Goal: Task Accomplishment & Management: Manage account settings

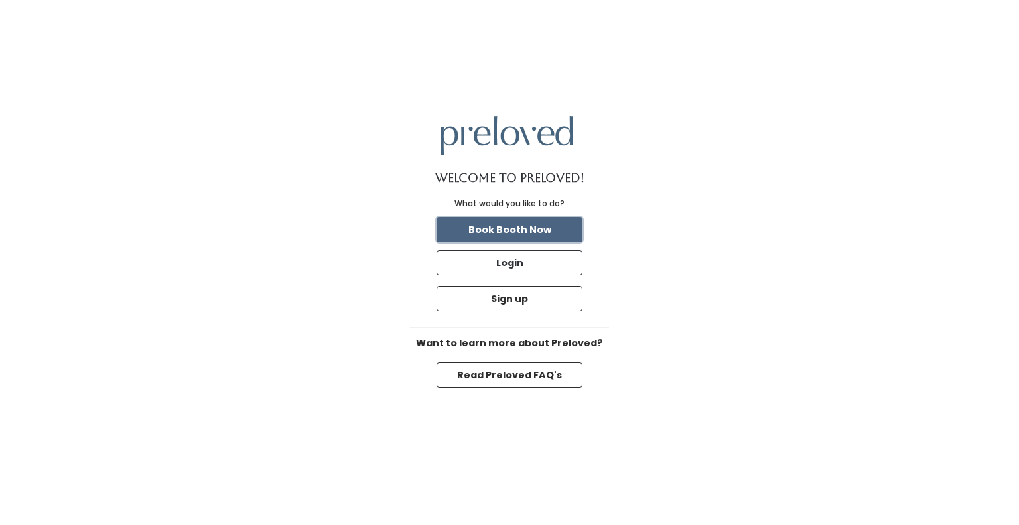
click at [507, 228] on button "Book Booth Now" at bounding box center [509, 229] width 146 height 25
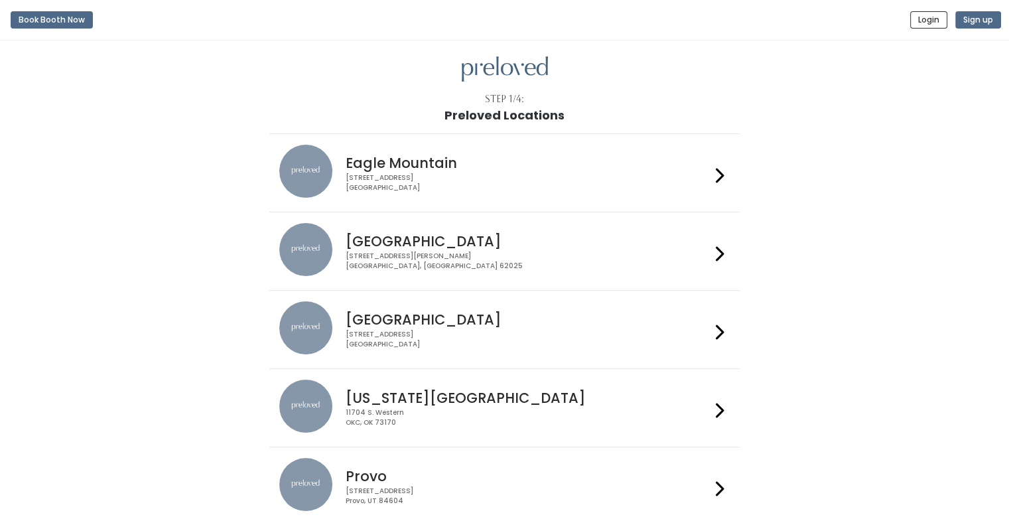
click at [432, 251] on div "1500 Troy Road, Unit A‑B Edwardsville, IL 62025" at bounding box center [528, 260] width 365 height 19
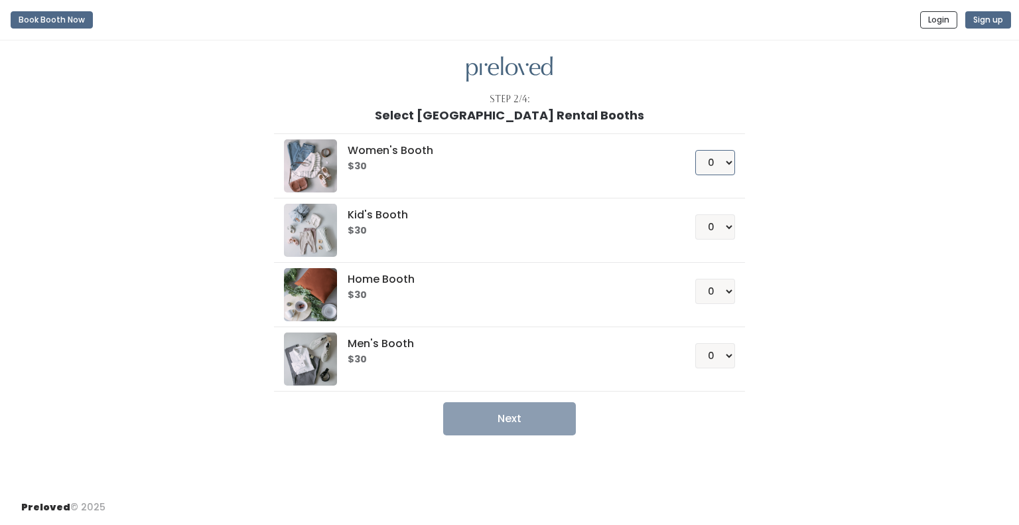
click at [719, 164] on select "0 1 2 3 4" at bounding box center [715, 162] width 40 height 25
select select "1"
click at [695, 150] on select "0 1 2 3 4" at bounding box center [715, 162] width 40 height 25
click at [545, 426] on button "Next" at bounding box center [509, 418] width 133 height 33
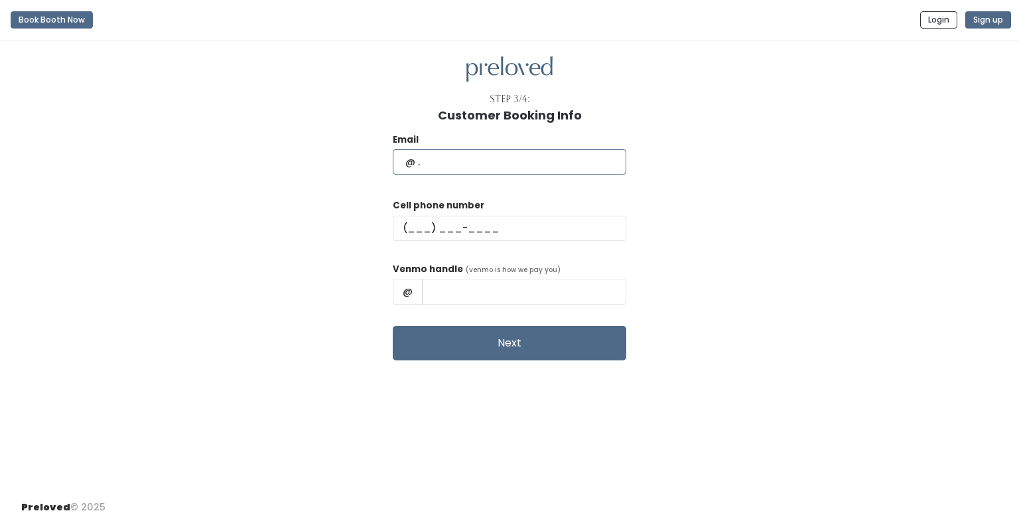
click at [493, 157] on input "text" at bounding box center [509, 161] width 233 height 25
type input "skylerc98@gmail.com"
click at [444, 225] on input "text" at bounding box center [509, 228] width 233 height 25
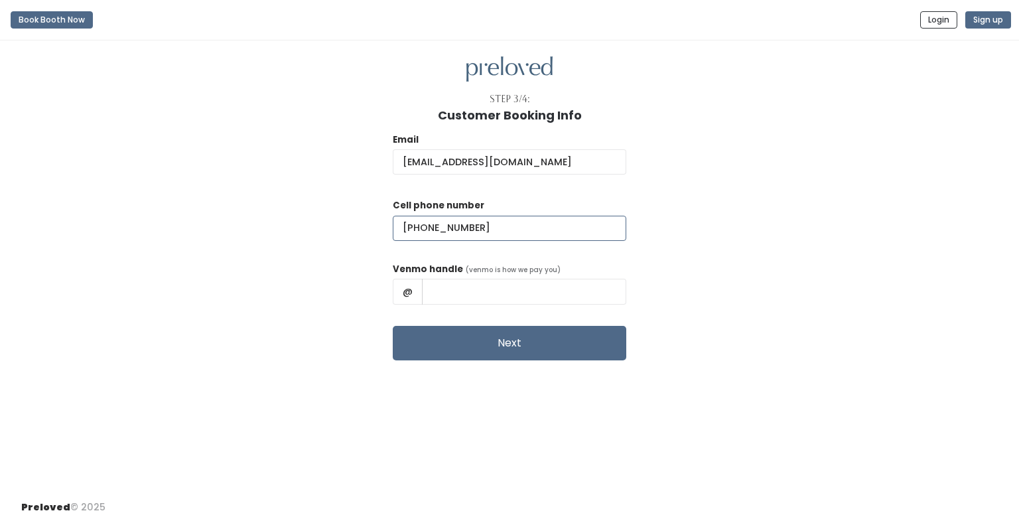
type input "(618) 540-1202"
click at [564, 297] on input "text" at bounding box center [524, 291] width 204 height 25
type input "skylerc98"
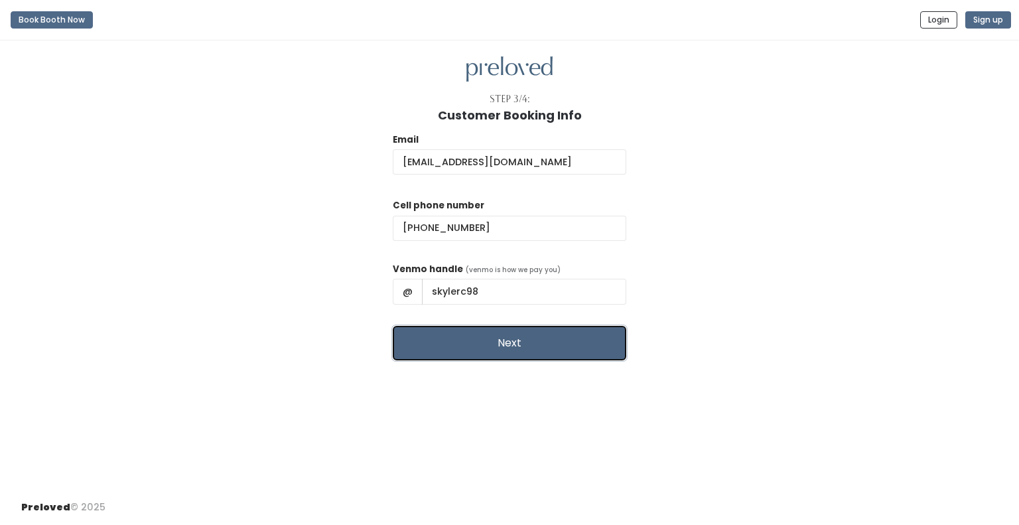
click at [563, 340] on button "Next" at bounding box center [509, 343] width 233 height 34
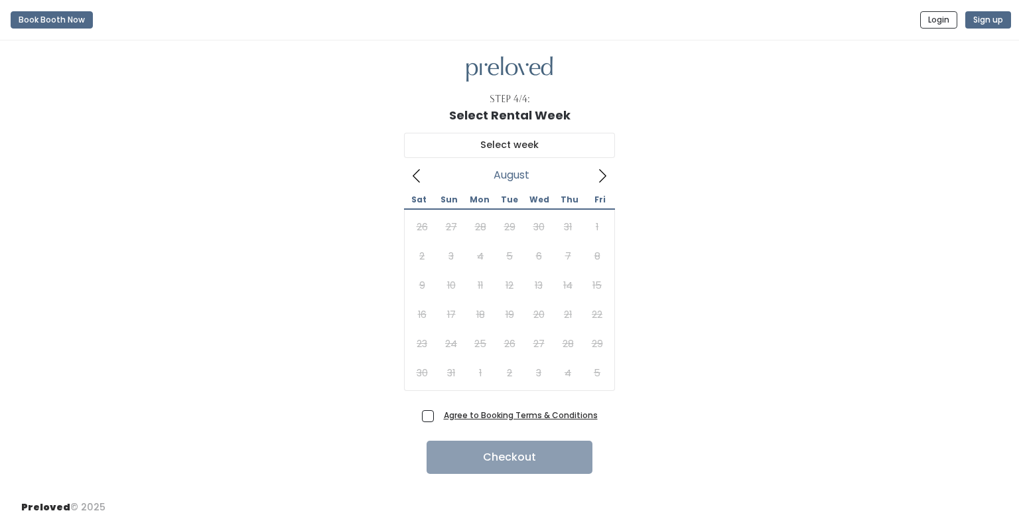
click at [602, 173] on icon at bounding box center [602, 175] width 15 height 15
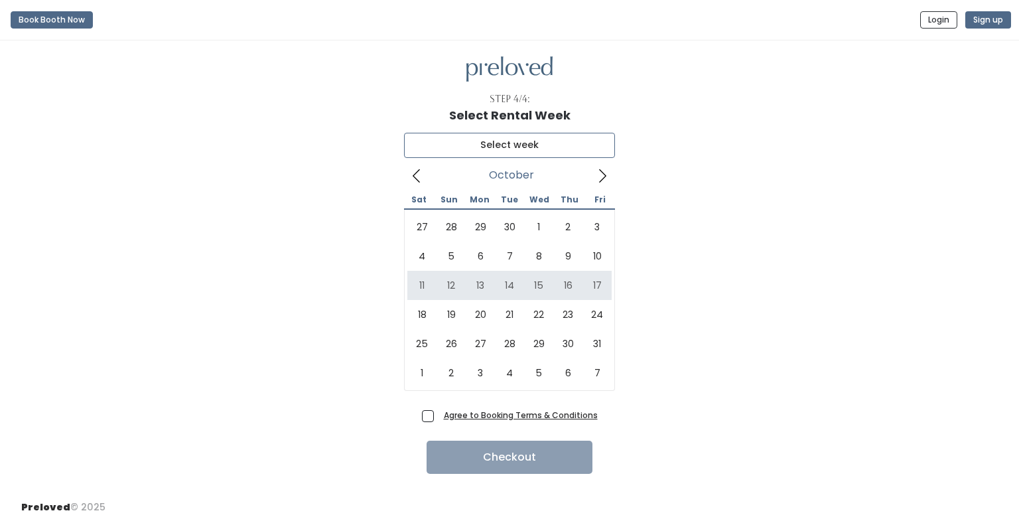
type input "October 11 to October 17"
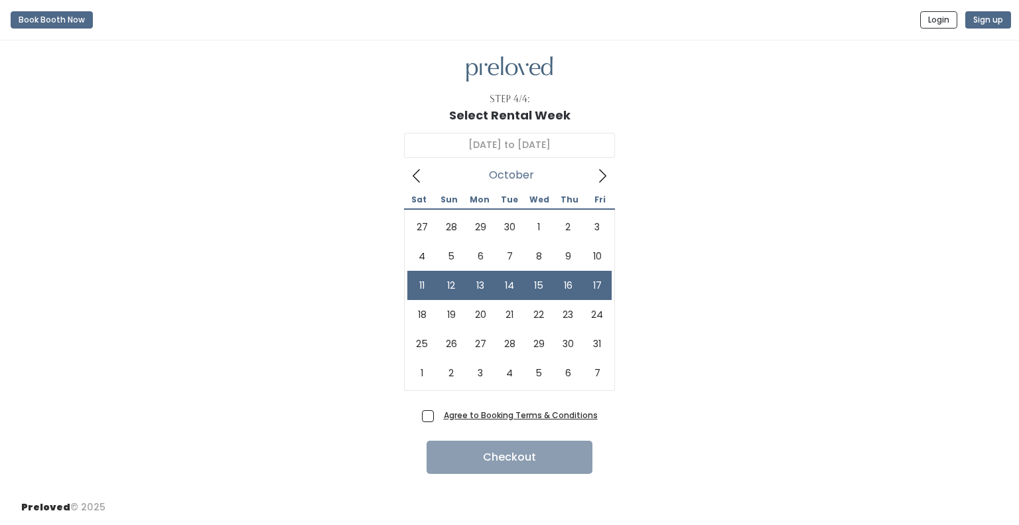
click at [438, 415] on span "Agree to Booking Terms & Conditions" at bounding box center [517, 414] width 159 height 13
click at [438, 415] on input "Agree to Booking Terms & Conditions" at bounding box center [442, 412] width 9 height 9
checkbox input "true"
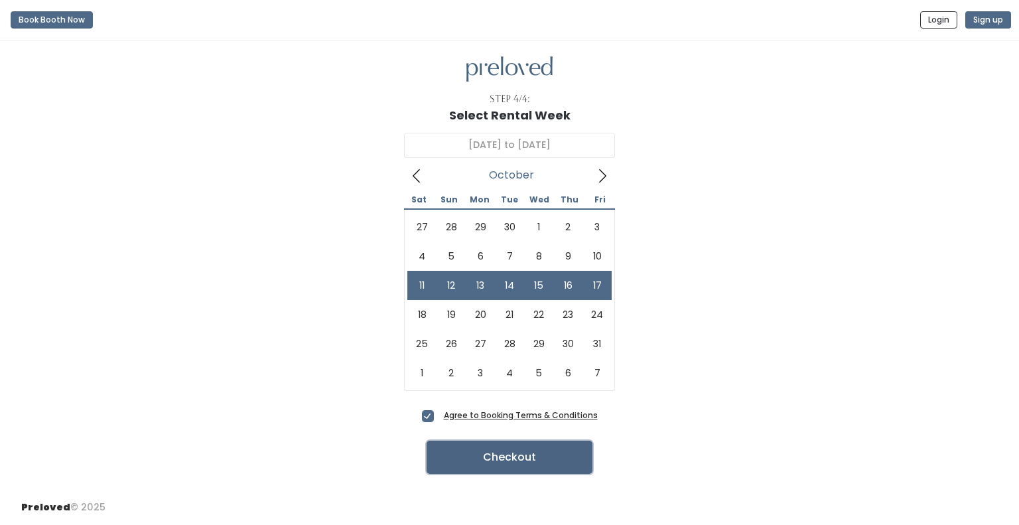
click at [454, 454] on button "Checkout" at bounding box center [509, 456] width 166 height 33
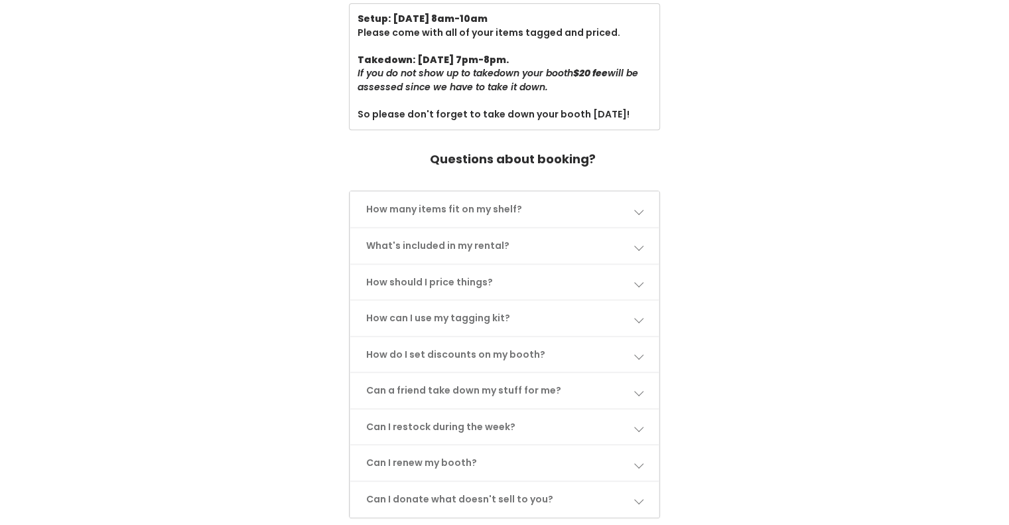
scroll to position [531, 0]
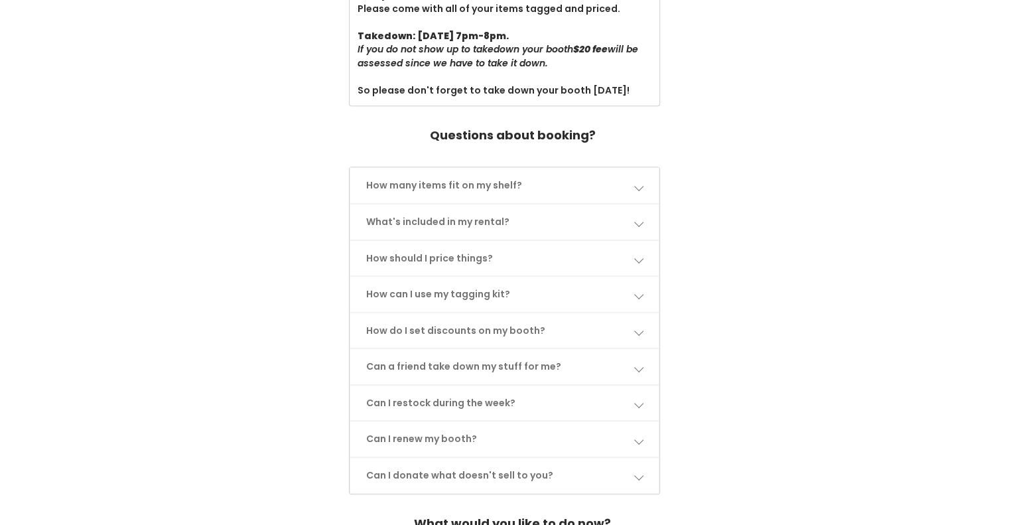
click at [530, 169] on link "How many items fit on my shelf?" at bounding box center [504, 185] width 309 height 35
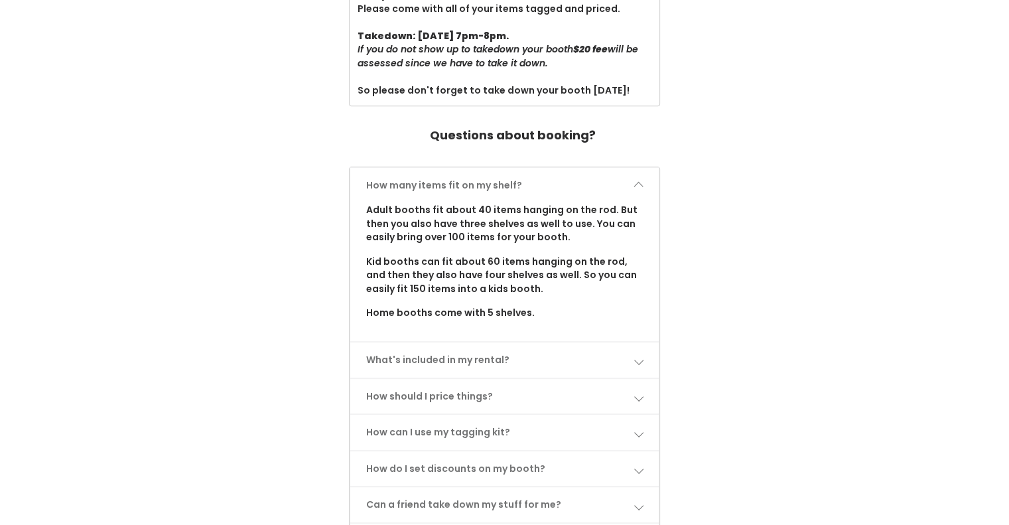
click at [532, 174] on link "How many items fit on my shelf?" at bounding box center [504, 185] width 309 height 35
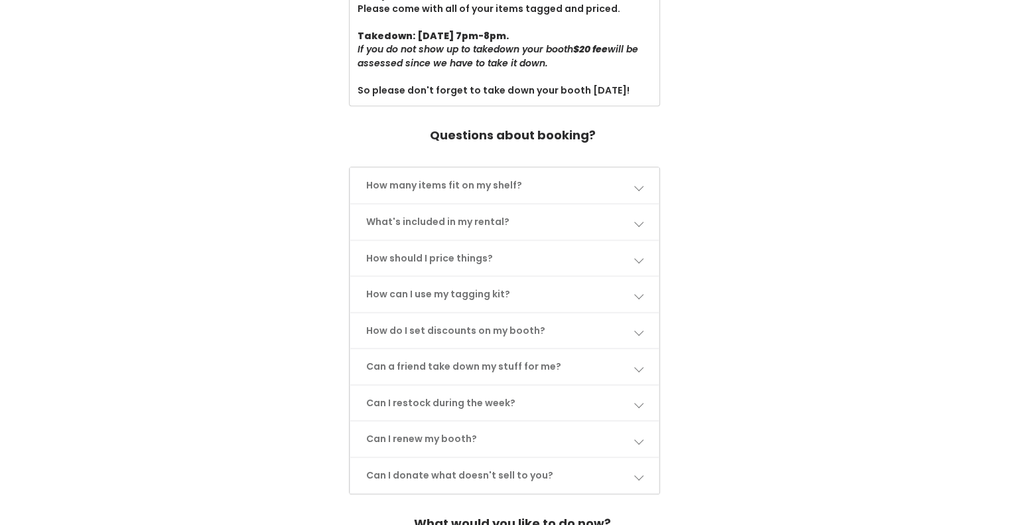
click at [525, 185] on link "How many items fit on my shelf?" at bounding box center [504, 185] width 309 height 35
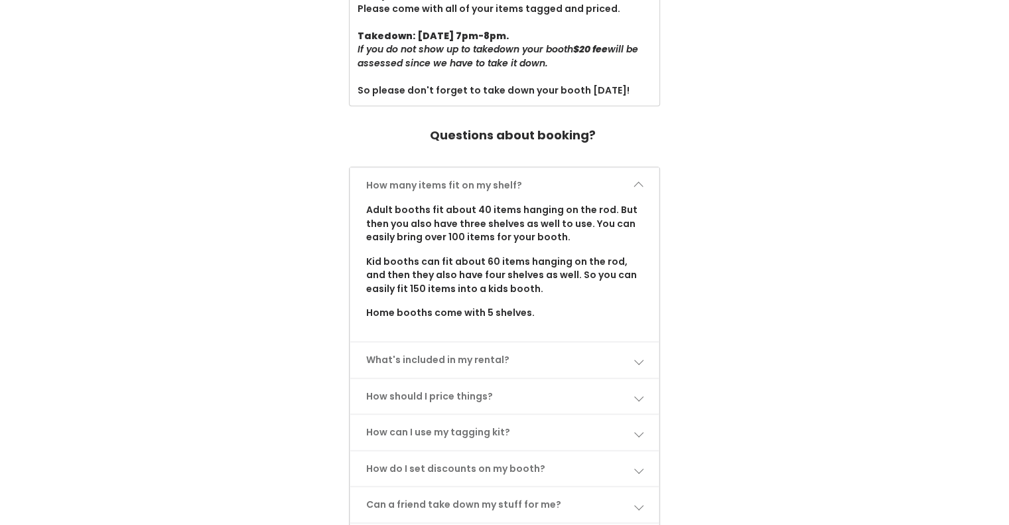
click at [583, 360] on link "What's included in my rental?" at bounding box center [504, 359] width 309 height 35
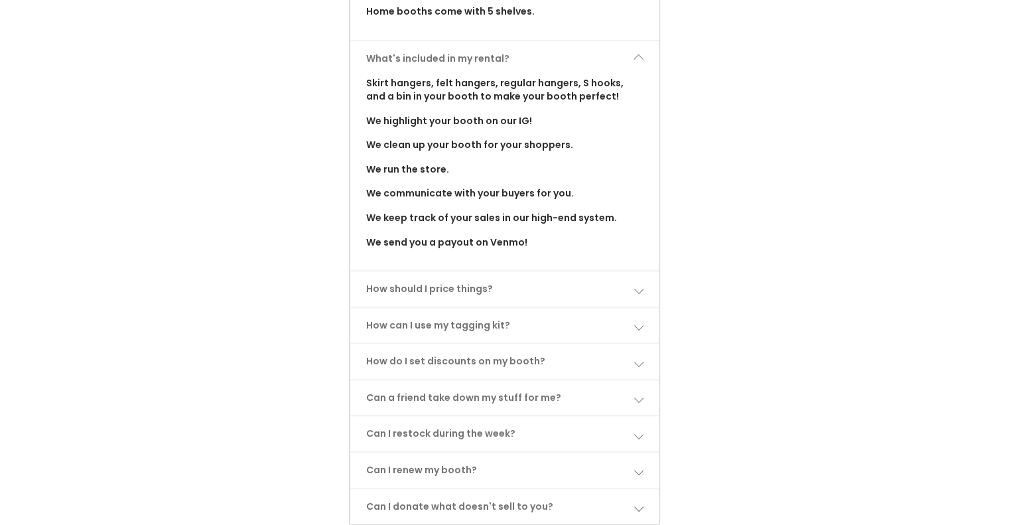
scroll to position [862, 0]
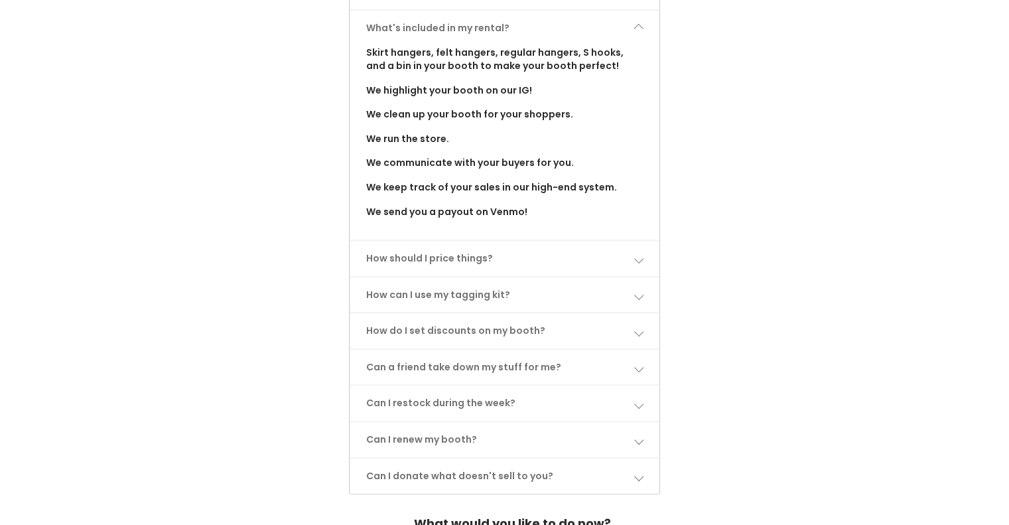
click at [574, 261] on link "How should I price things?" at bounding box center [504, 258] width 309 height 35
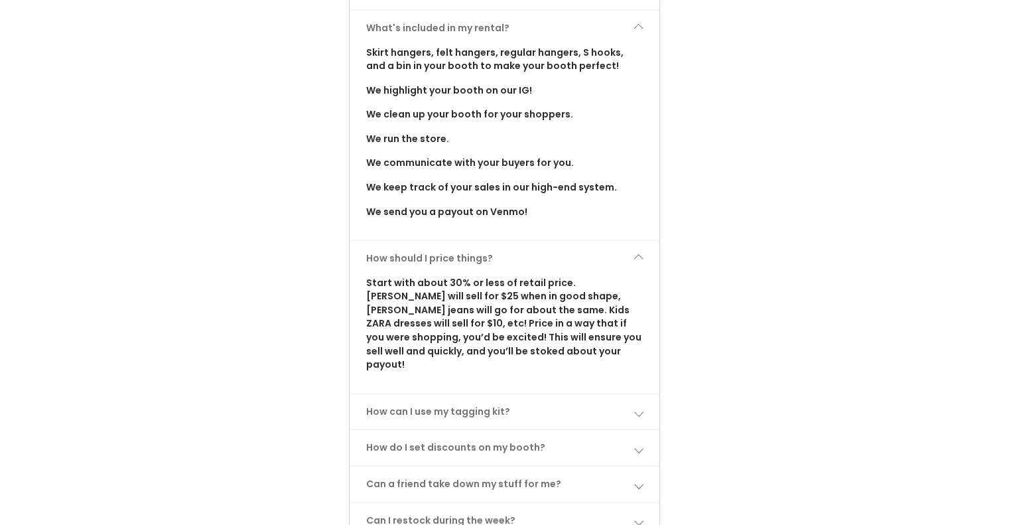
click at [472, 402] on link "How can I use my tagging kit?" at bounding box center [504, 411] width 309 height 35
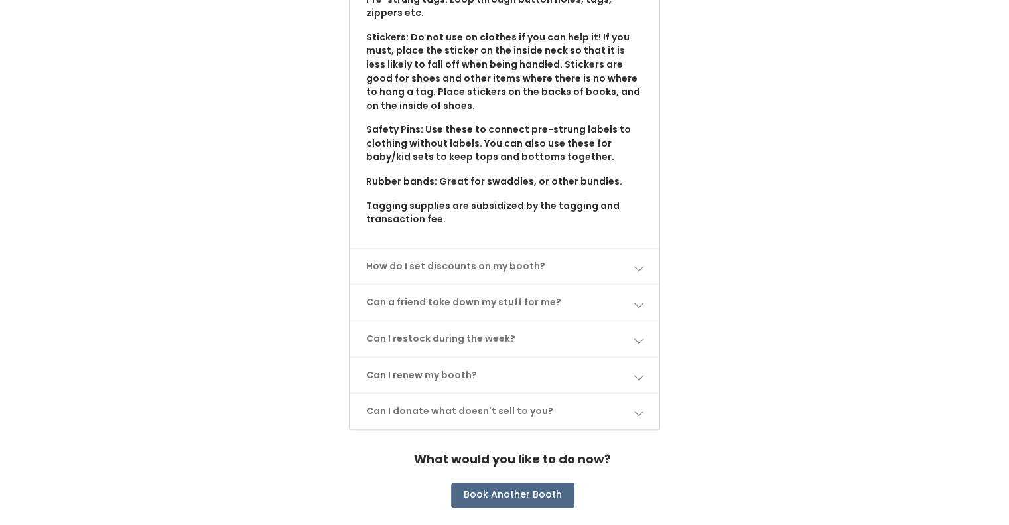
scroll to position [1379, 0]
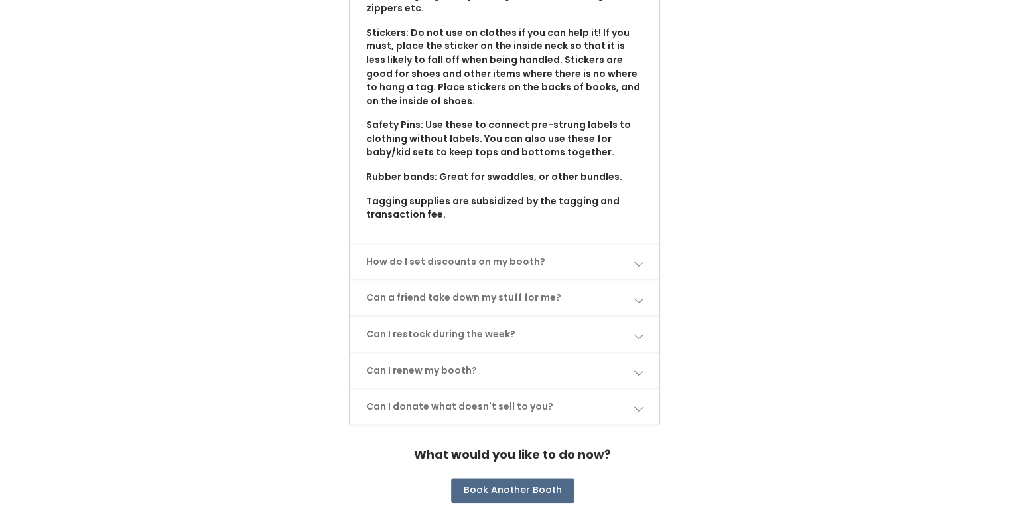
click at [456, 244] on link "How do I set discounts on my booth?" at bounding box center [504, 261] width 309 height 35
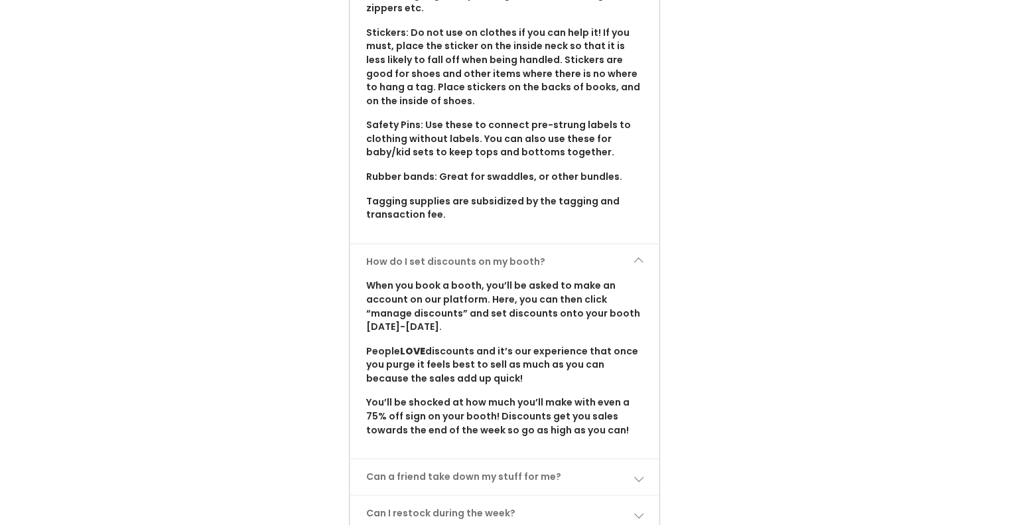
click at [460, 461] on link "Can a friend take down my stuff for me?" at bounding box center [504, 476] width 309 height 35
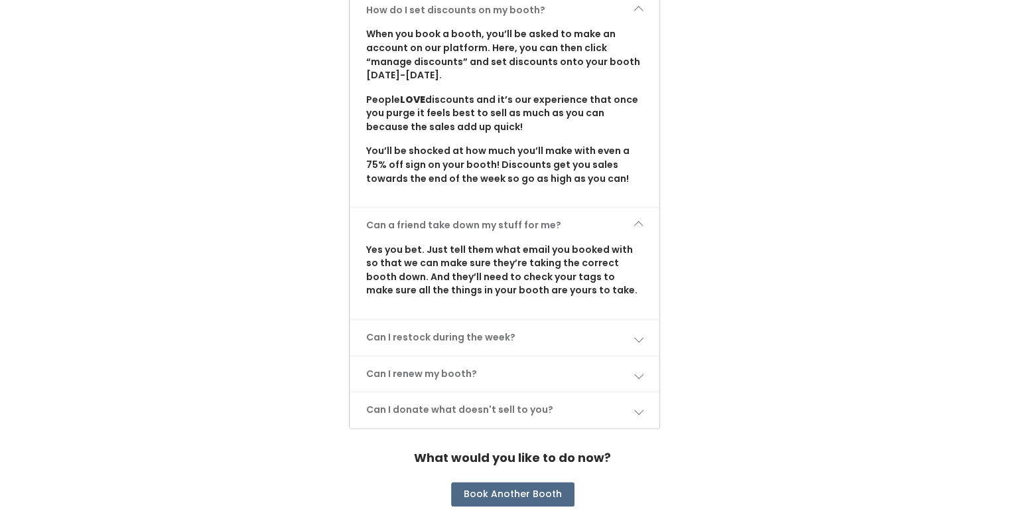
scroll to position [1634, 0]
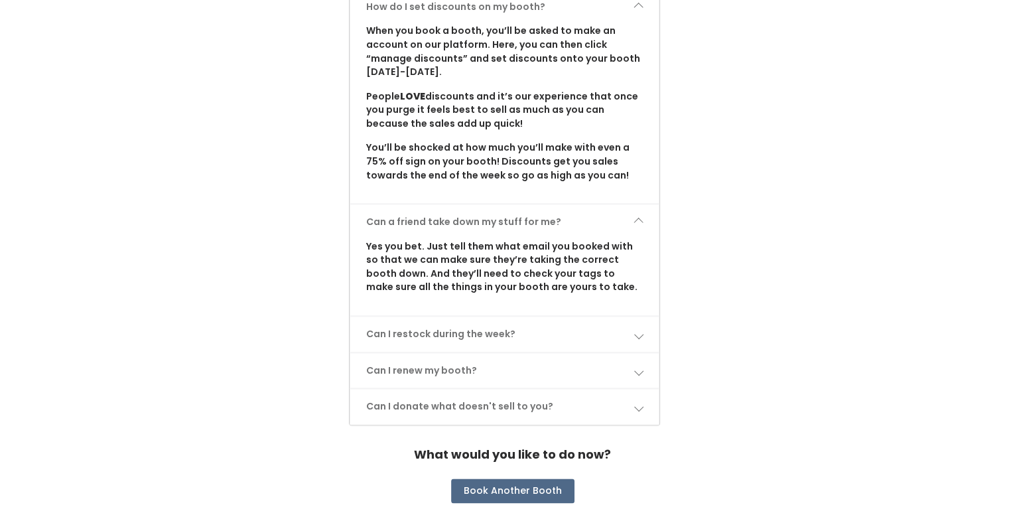
click at [515, 316] on link "Can I restock during the week?" at bounding box center [504, 333] width 309 height 35
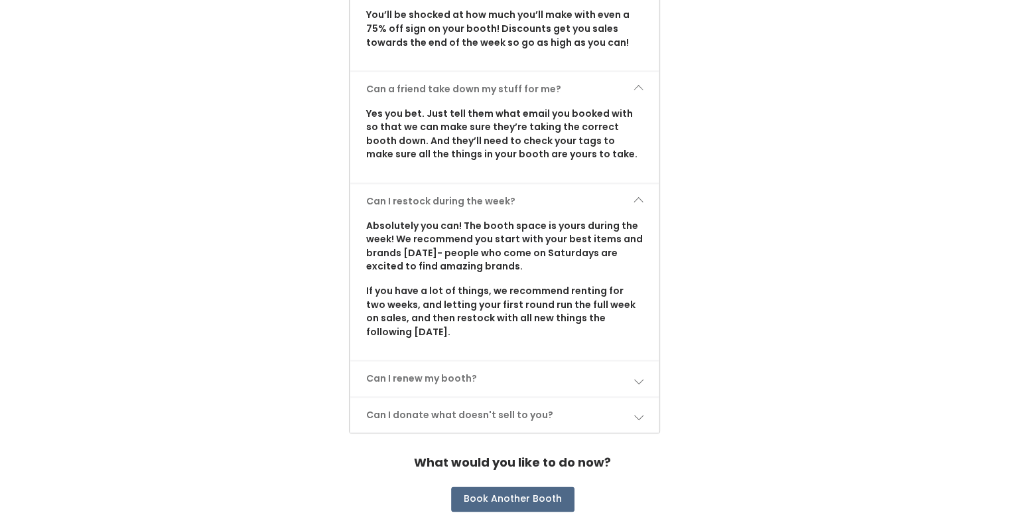
click at [486, 361] on link "Can I renew my booth?" at bounding box center [504, 378] width 309 height 35
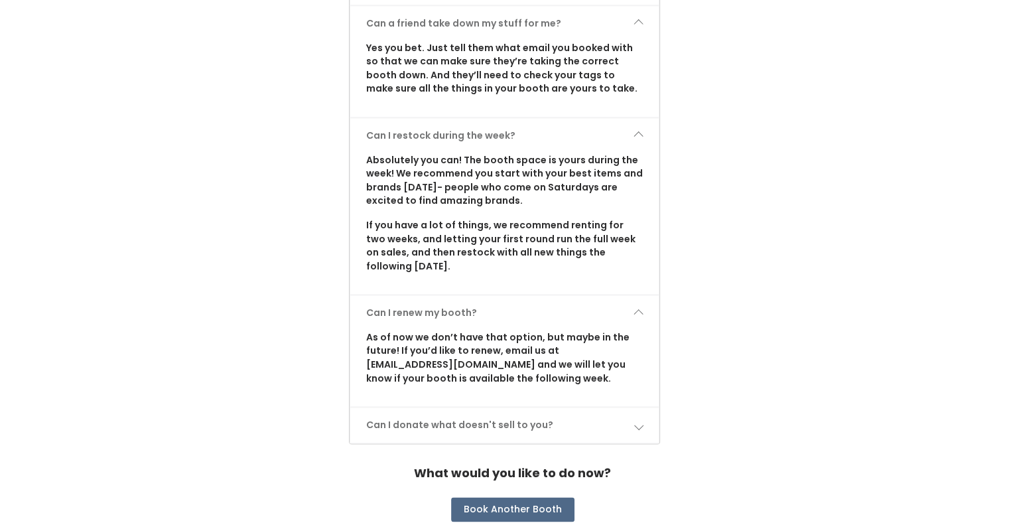
scroll to position [1833, 0]
click at [573, 407] on link "Can I donate what doesn't sell to you?" at bounding box center [504, 424] width 309 height 35
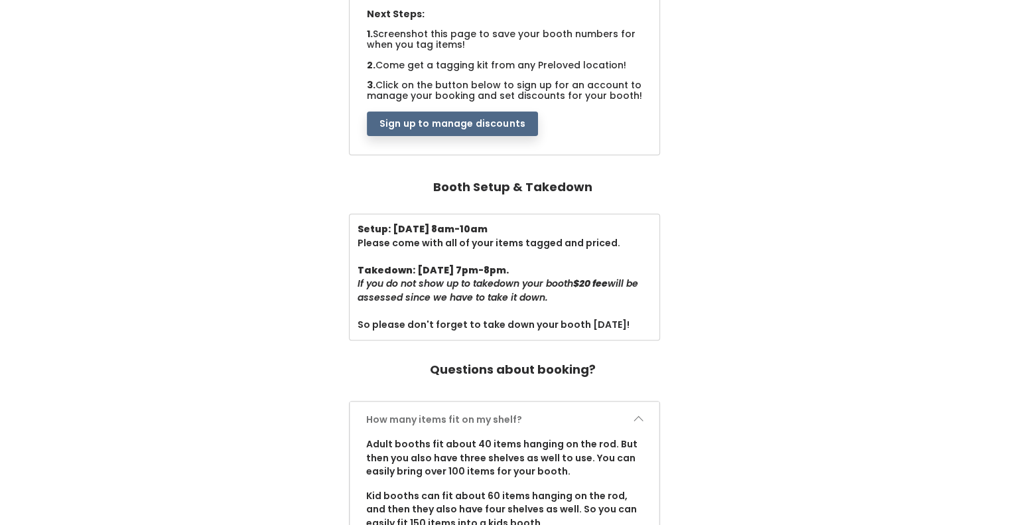
scroll to position [215, 0]
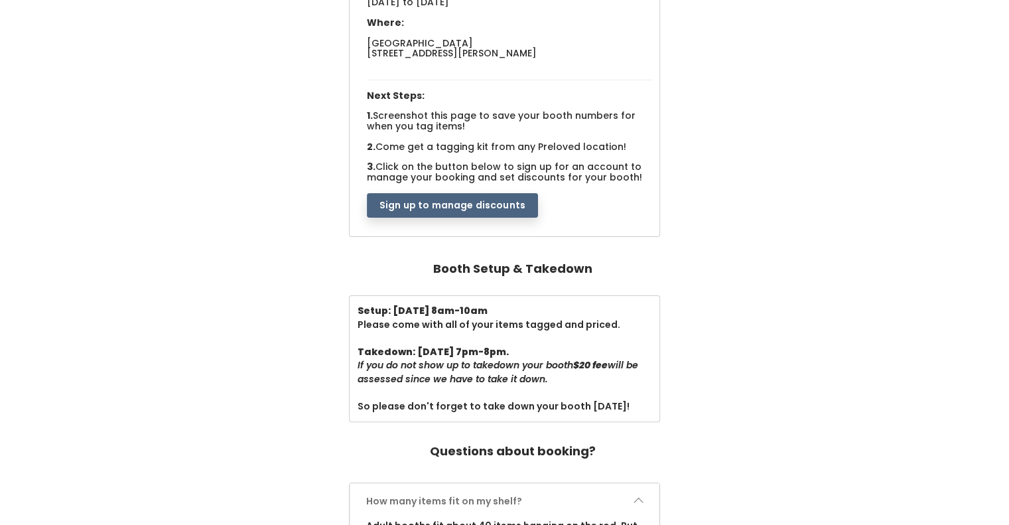
click at [490, 204] on button "Sign up to manage discounts" at bounding box center [452, 205] width 171 height 25
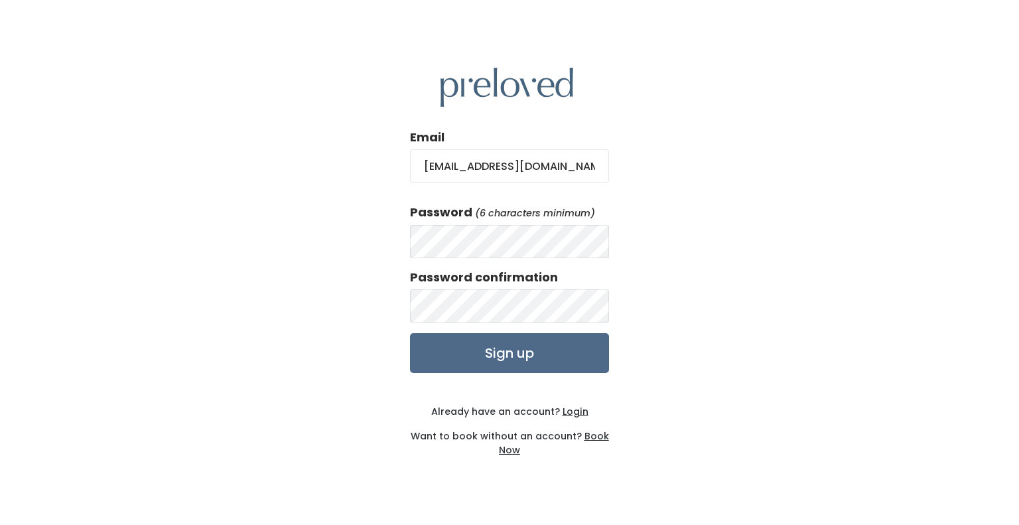
type input "[EMAIL_ADDRESS][DOMAIN_NAME]"
click at [478, 366] on input "Sign up" at bounding box center [509, 353] width 199 height 40
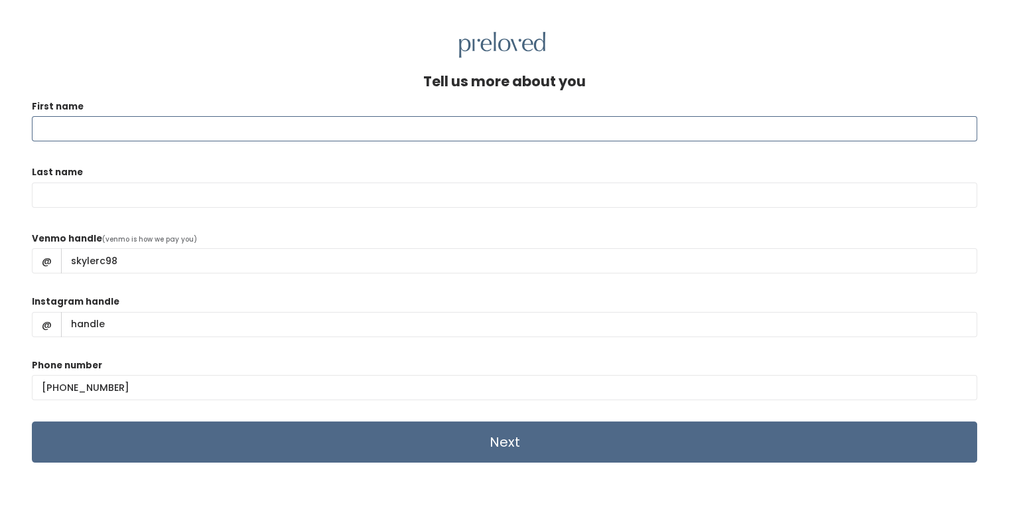
click at [117, 139] on input "First name" at bounding box center [504, 128] width 945 height 25
type input "Skyler"
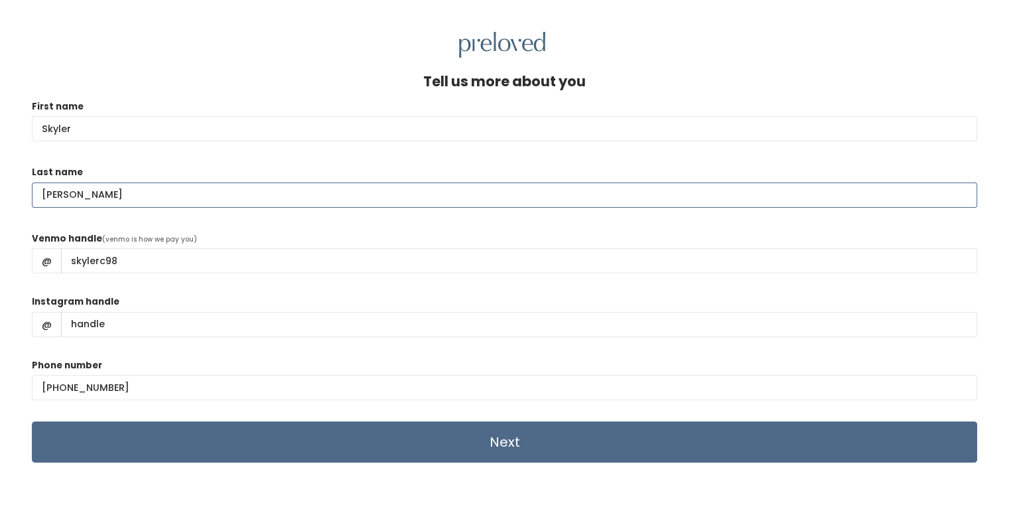
type input "[PERSON_NAME]"
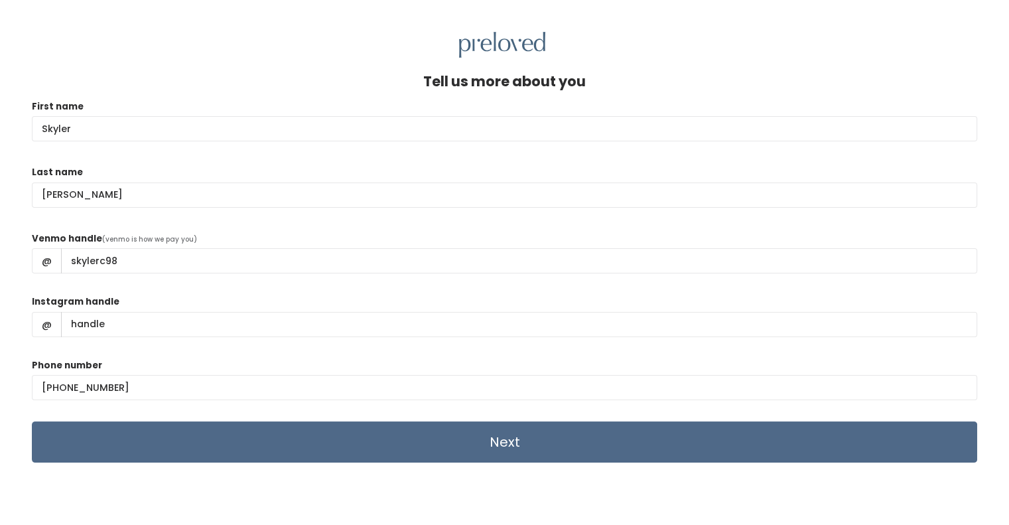
click at [131, 299] on div "Instagram handle @" at bounding box center [504, 320] width 945 height 53
click at [121, 326] on input "Instagram handle" at bounding box center [519, 324] width 916 height 25
type input "skyler_smith98"
click at [202, 358] on form "First name [PERSON_NAME] Last name [PERSON_NAME] Venmo handle (venmo is how we …" at bounding box center [504, 280] width 945 height 363
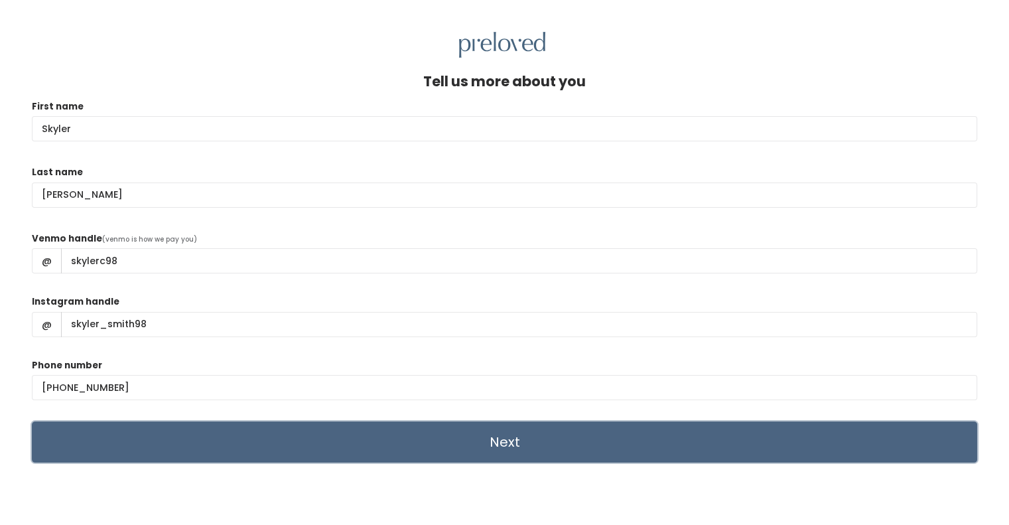
click at [241, 438] on input "Next" at bounding box center [504, 441] width 945 height 41
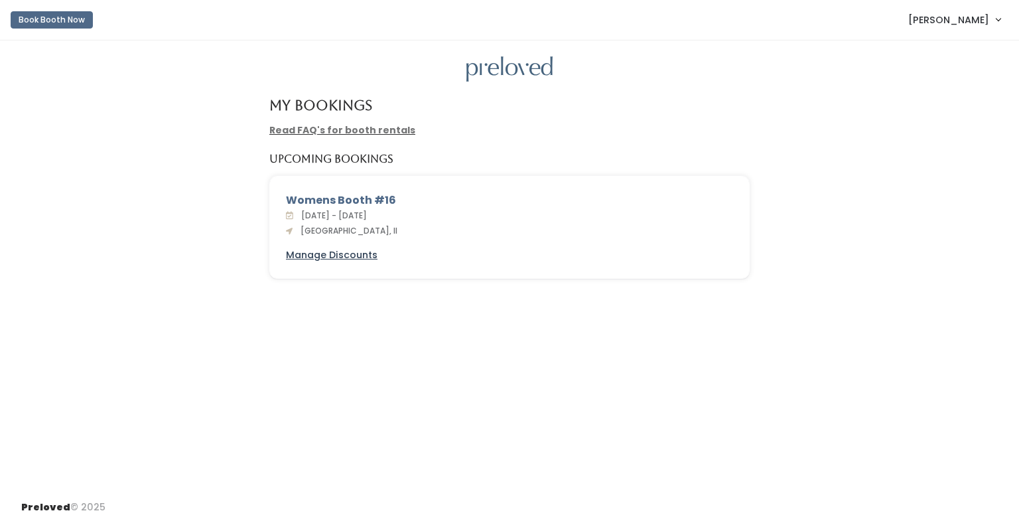
click at [350, 251] on u "Manage Discounts" at bounding box center [332, 254] width 92 height 13
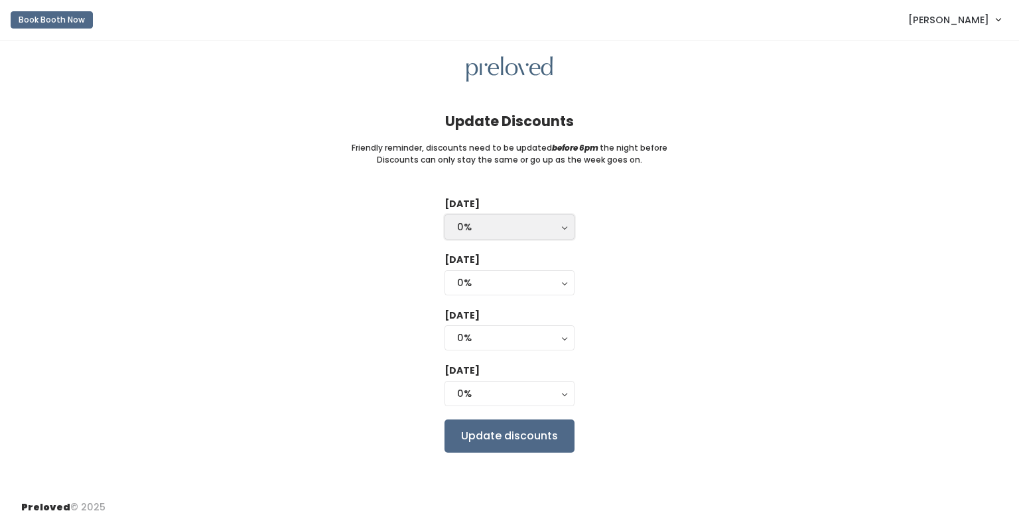
click at [467, 220] on div "0%" at bounding box center [509, 227] width 105 height 15
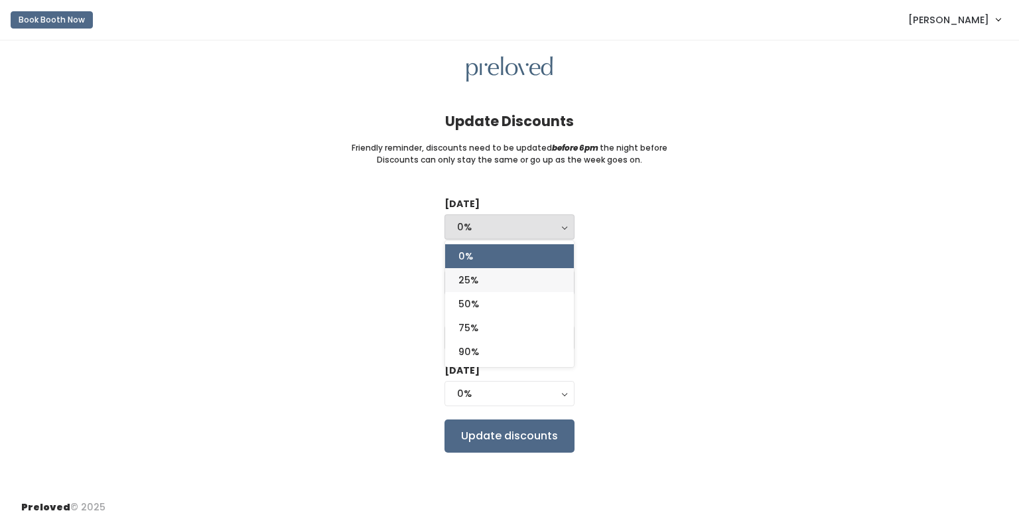
click at [505, 281] on link "25%" at bounding box center [509, 280] width 129 height 24
select select "25%"
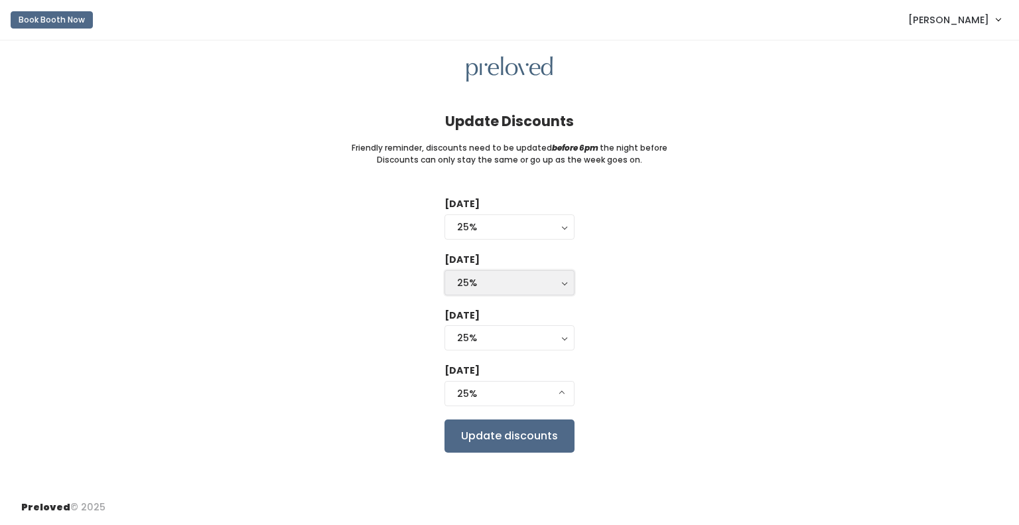
click at [499, 279] on div "25%" at bounding box center [509, 282] width 105 height 15
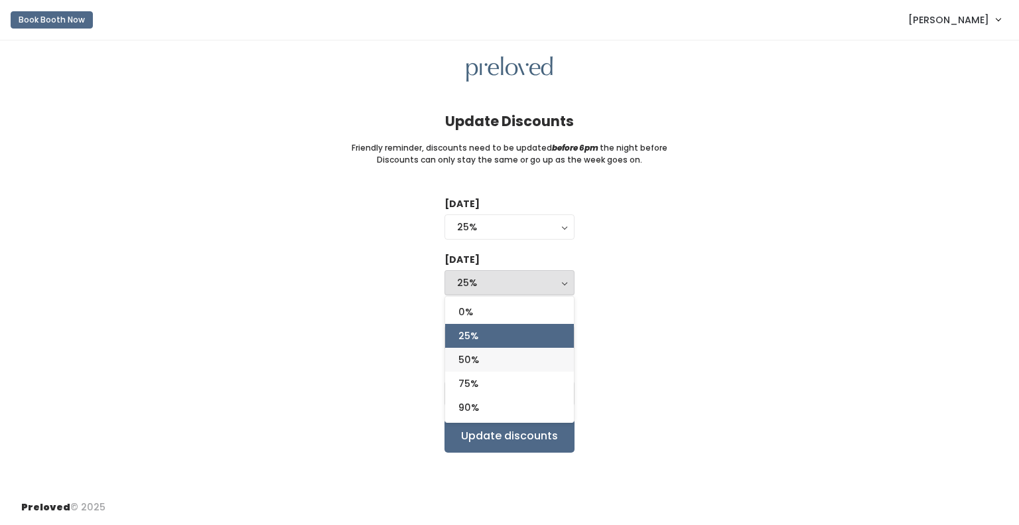
click at [500, 368] on link "50%" at bounding box center [509, 360] width 129 height 24
select select "50%"
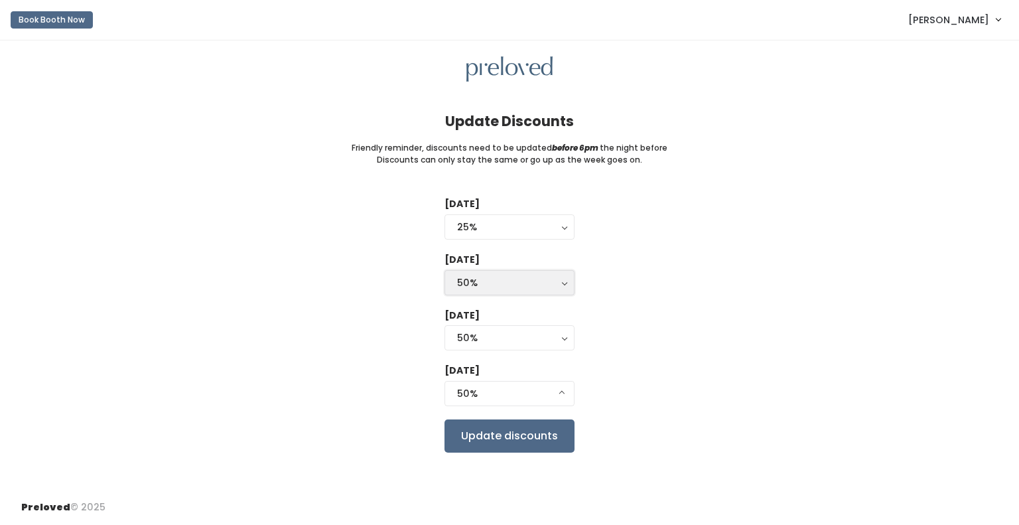
click at [507, 285] on div "50%" at bounding box center [509, 282] width 105 height 15
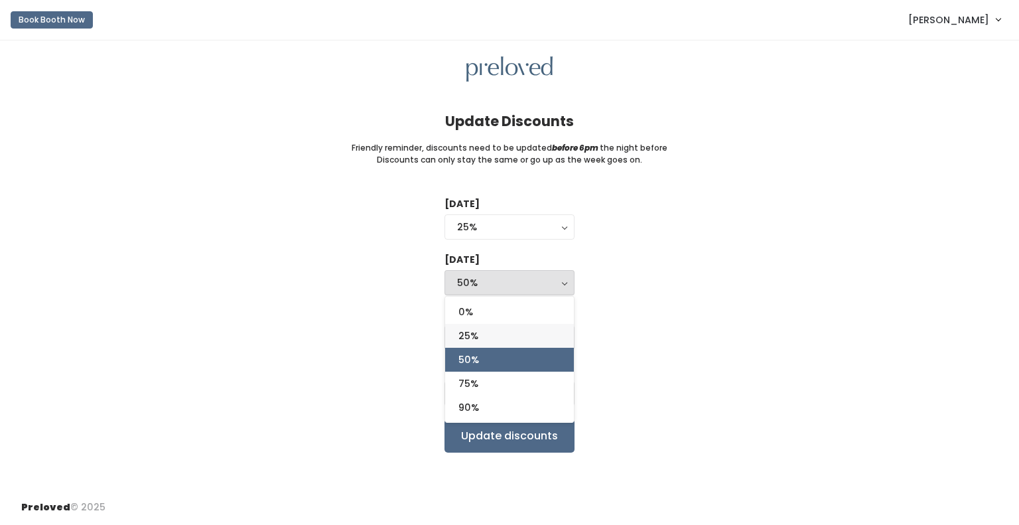
click at [499, 334] on link "25%" at bounding box center [509, 336] width 129 height 24
select select "25%"
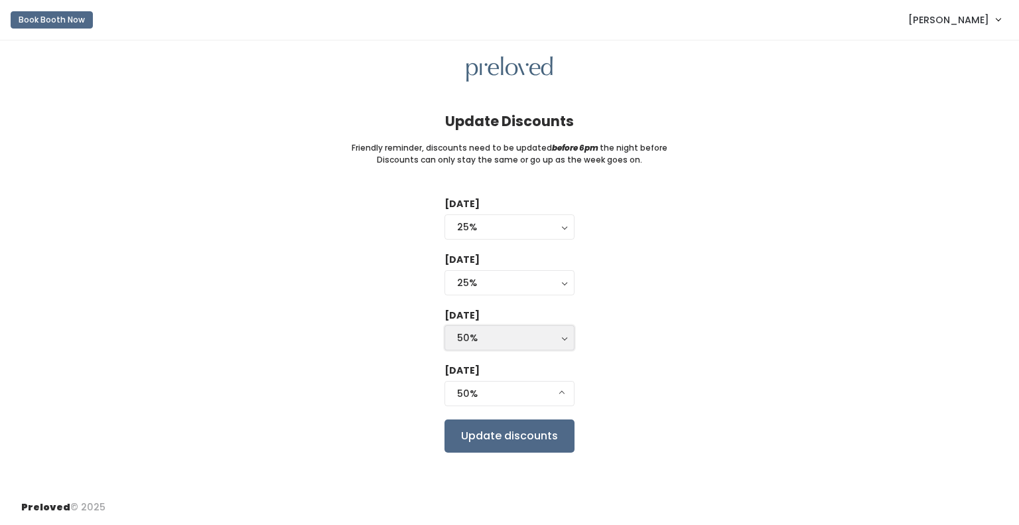
click at [499, 334] on div "50%" at bounding box center [509, 337] width 105 height 15
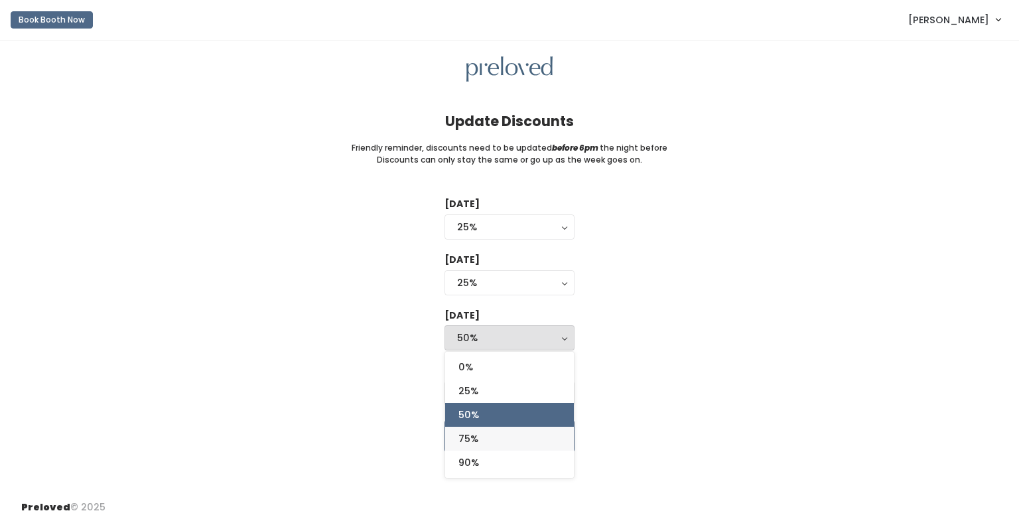
click at [502, 441] on link "75%" at bounding box center [509, 438] width 129 height 24
select select "75%"
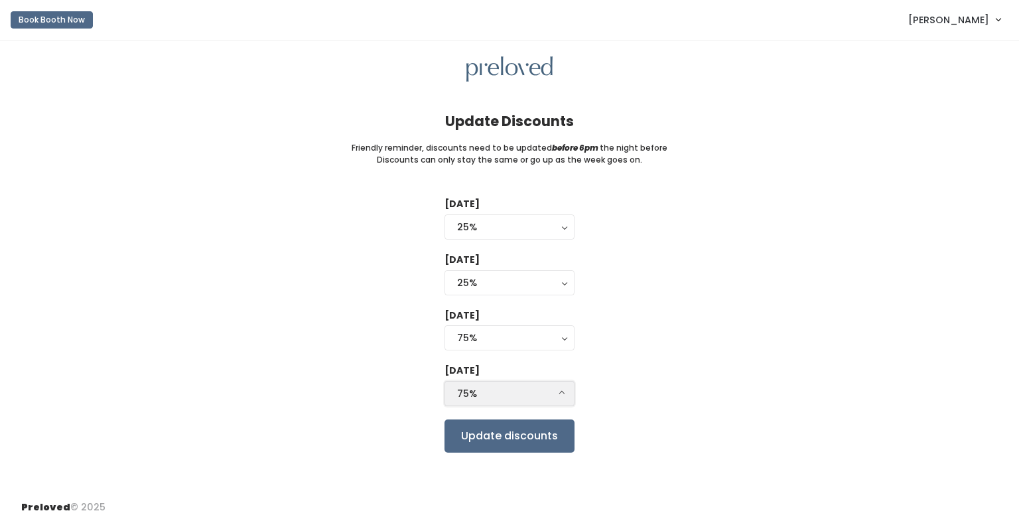
click at [486, 394] on div "75%" at bounding box center [509, 393] width 105 height 15
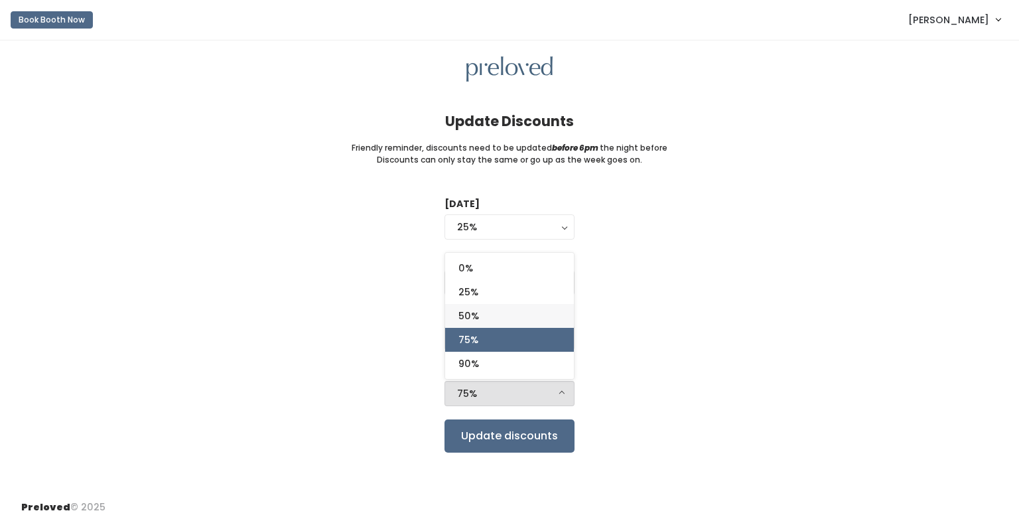
click at [490, 314] on link "50%" at bounding box center [509, 316] width 129 height 24
select select "75%"
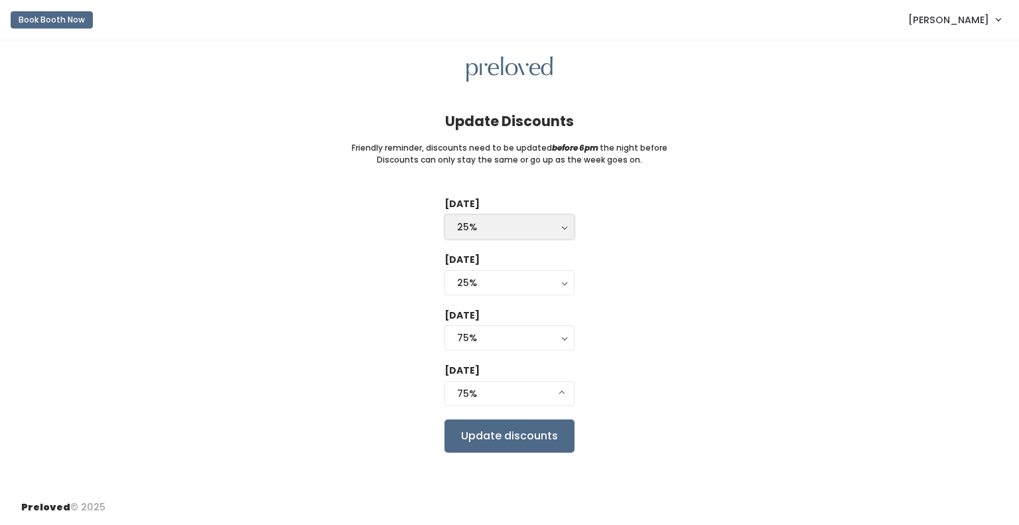
click at [504, 223] on div "25%" at bounding box center [509, 227] width 105 height 15
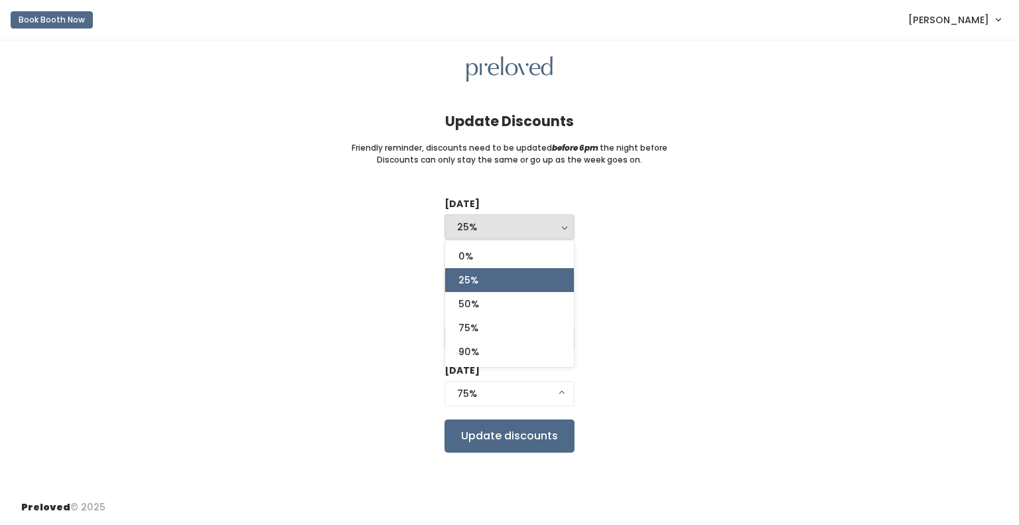
click at [493, 282] on link "25%" at bounding box center [509, 280] width 129 height 24
select select "25%"
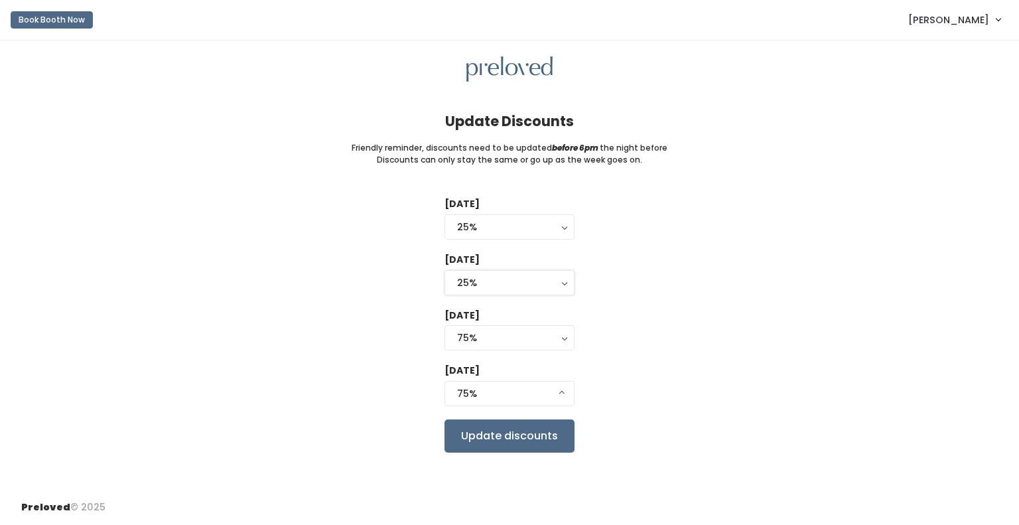
click at [493, 282] on div "25%" at bounding box center [509, 282] width 105 height 15
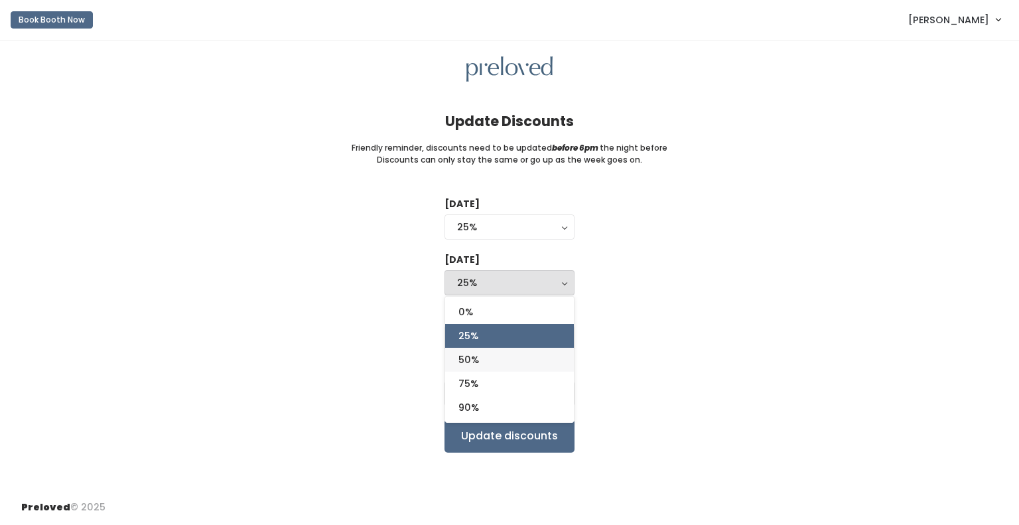
click at [473, 359] on span "50%" at bounding box center [468, 359] width 21 height 15
select select "50%"
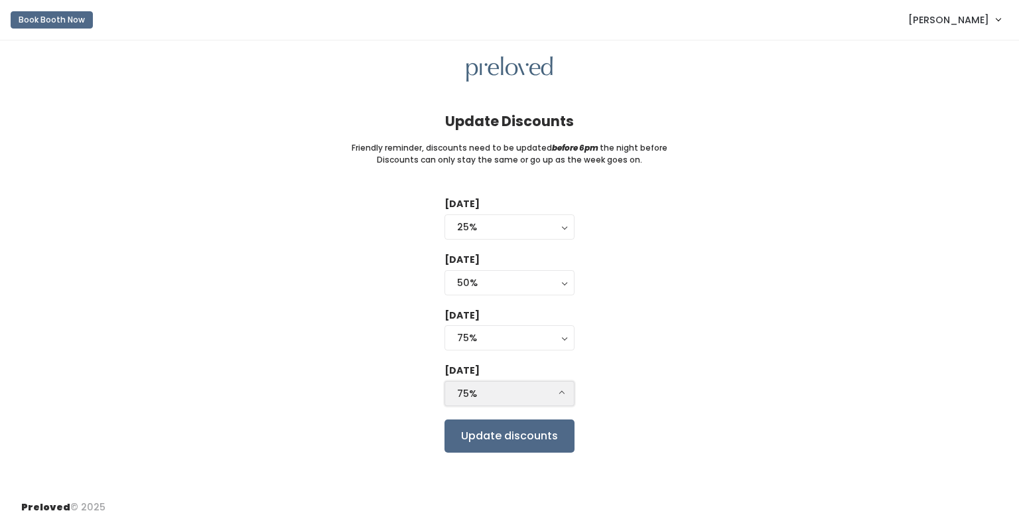
click at [486, 389] on div "75%" at bounding box center [509, 393] width 105 height 15
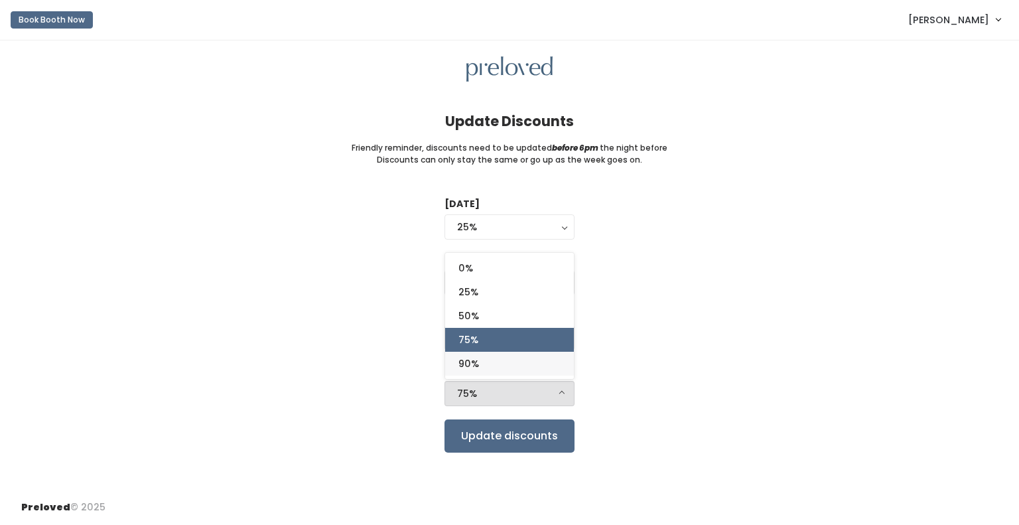
drag, startPoint x: 472, startPoint y: 365, endPoint x: 593, endPoint y: 376, distance: 121.8
click at [472, 365] on span "90%" at bounding box center [468, 363] width 21 height 15
select select "90%"
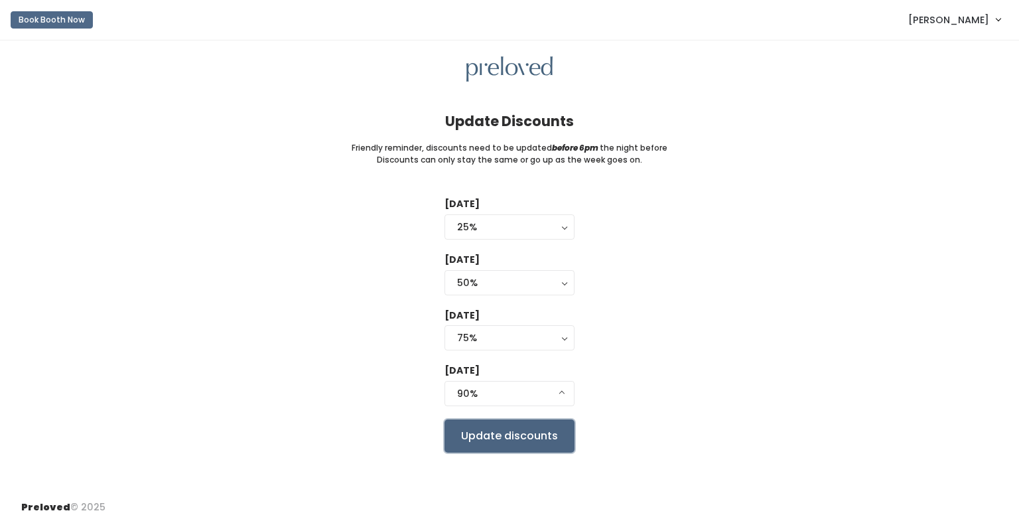
click at [545, 432] on input "Update discounts" at bounding box center [509, 435] width 130 height 33
